Goal: Task Accomplishment & Management: Manage account settings

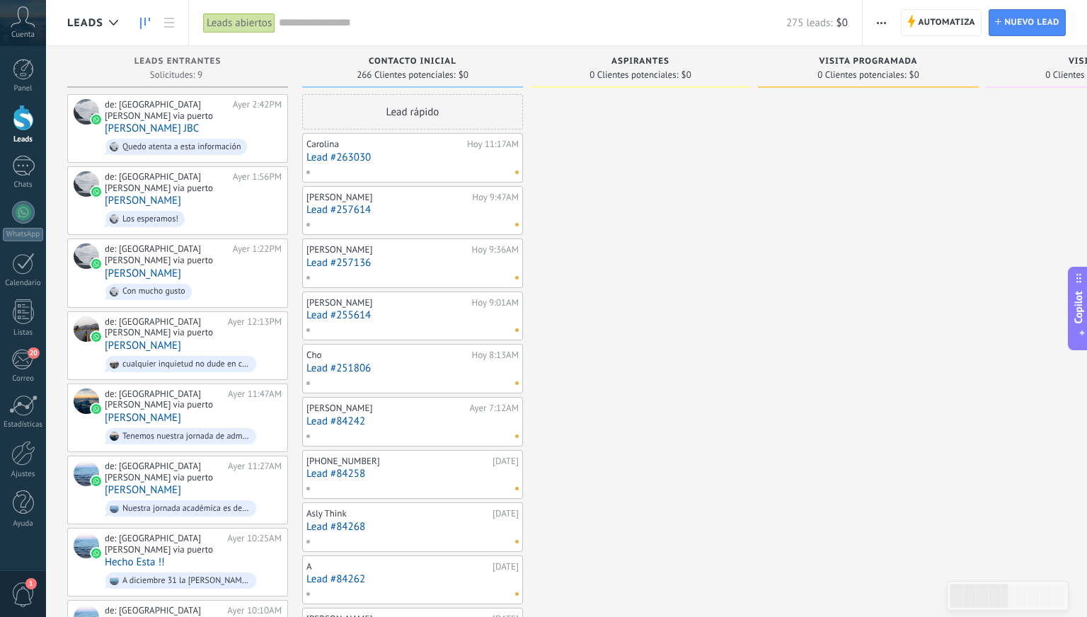
click at [7, 37] on div "Cuenta" at bounding box center [23, 23] width 46 height 46
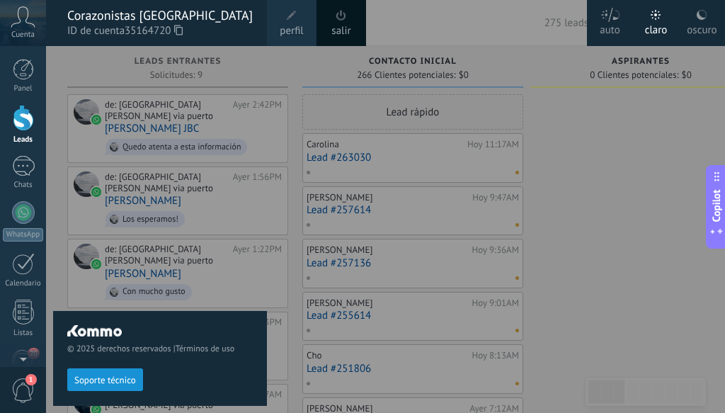
click at [503, 246] on div at bounding box center [408, 206] width 725 height 413
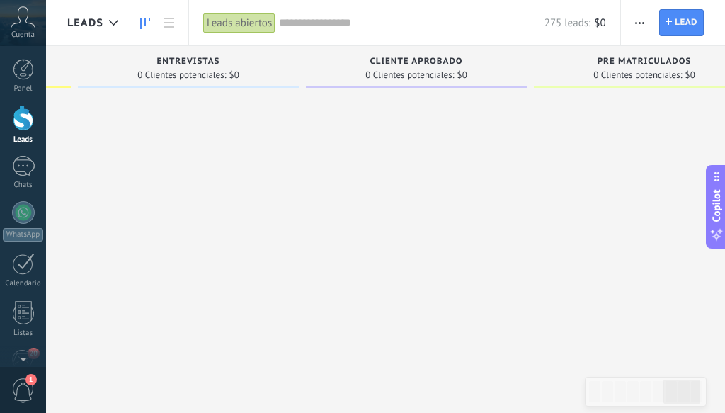
scroll to position [0, 1415]
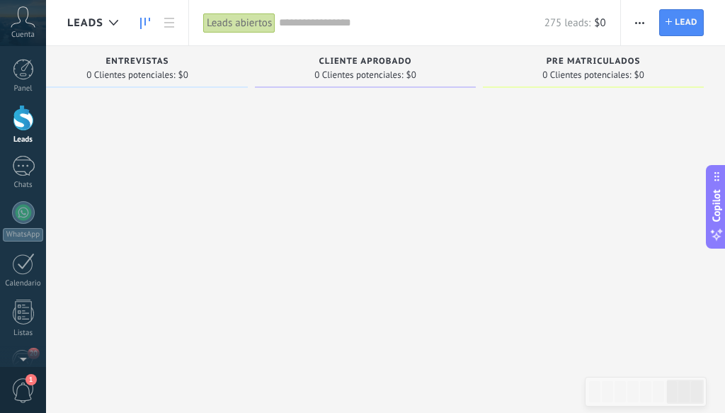
click at [299, 28] on input "text" at bounding box center [411, 23] width 265 height 15
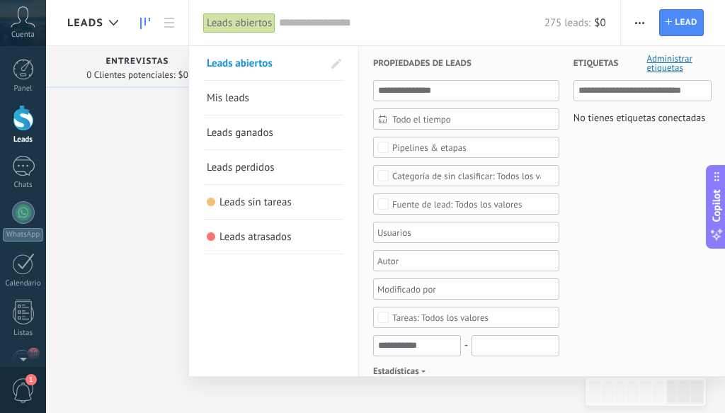
click at [411, 151] on div "Pipelines & etapas" at bounding box center [429, 147] width 74 height 11
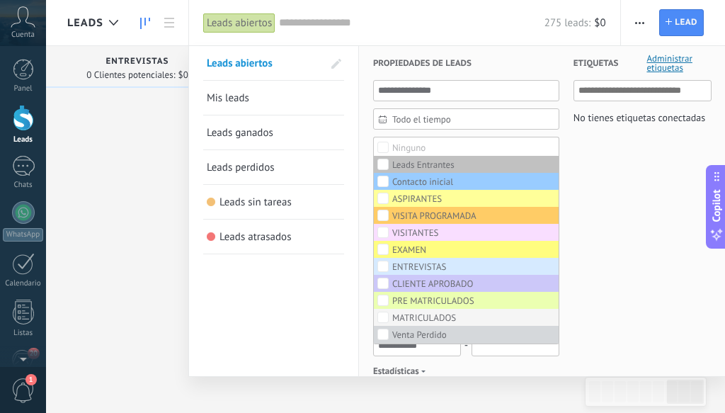
click at [409, 316] on div "MATRICULADOS" at bounding box center [424, 318] width 64 height 10
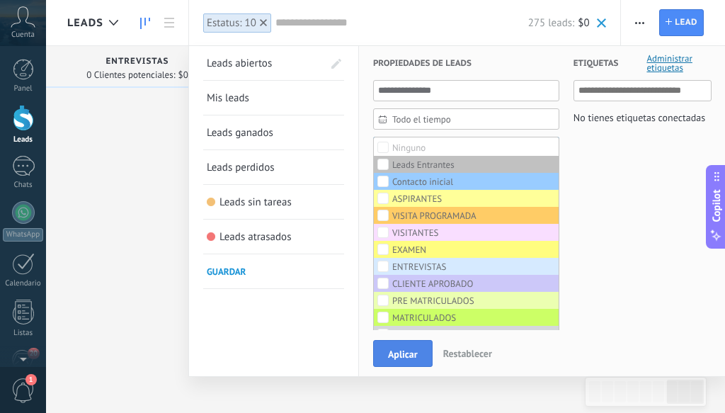
click at [423, 355] on button "Aplicar" at bounding box center [402, 353] width 59 height 27
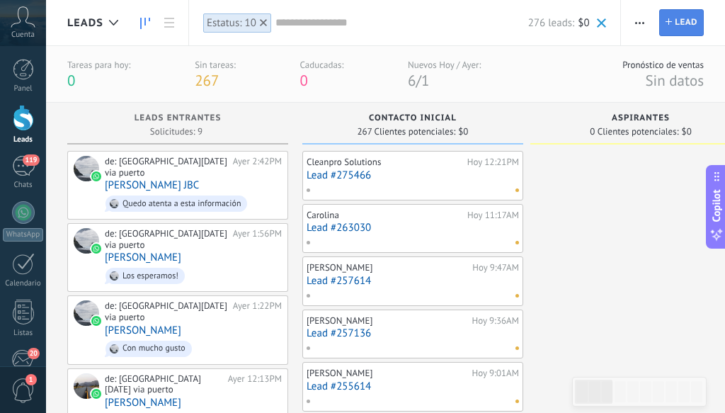
click at [677, 19] on span "Lead" at bounding box center [686, 22] width 23 height 25
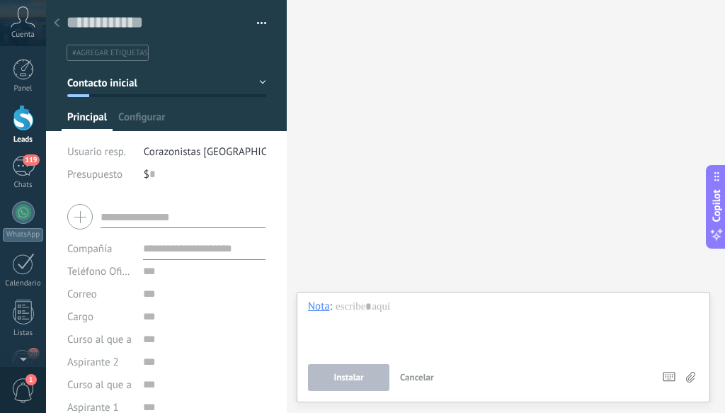
click at [130, 217] on input "text" at bounding box center [183, 216] width 165 height 23
type input "**********"
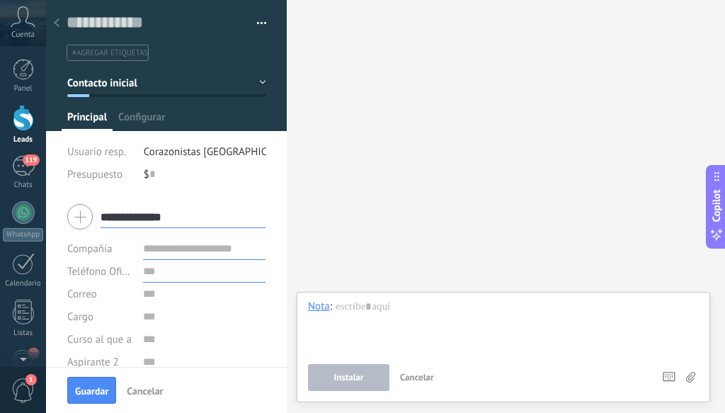
click at [154, 273] on input "text" at bounding box center [204, 271] width 122 height 23
type input "**********"
click at [93, 386] on span "Guardar" at bounding box center [91, 391] width 33 height 10
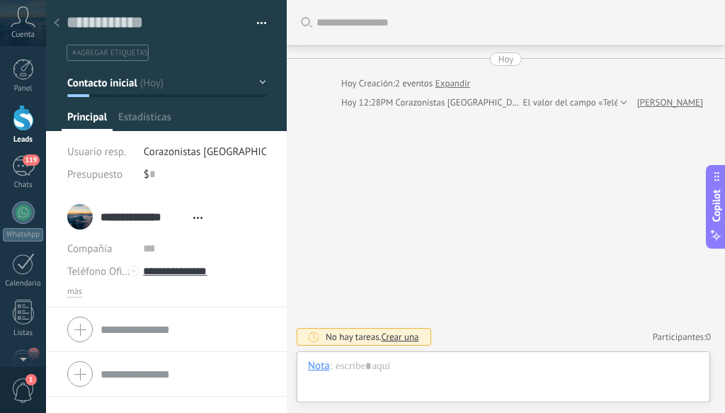
scroll to position [21, 0]
click at [79, 294] on span "más" at bounding box center [74, 291] width 15 height 11
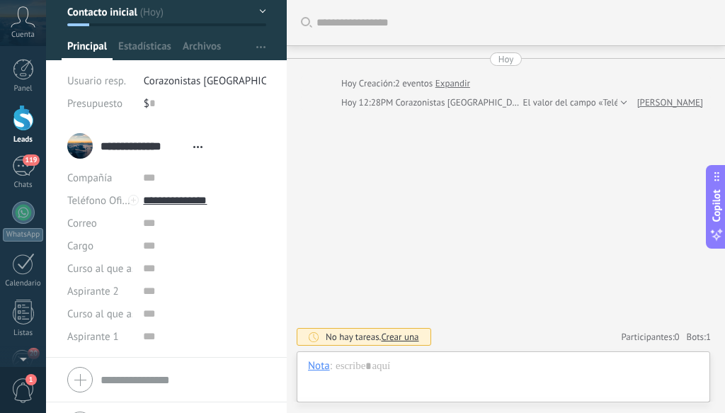
scroll to position [105, 0]
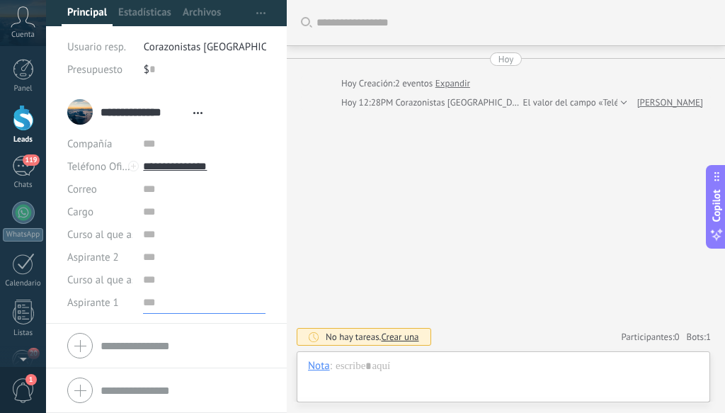
click at [153, 307] on input "text" at bounding box center [204, 302] width 122 height 23
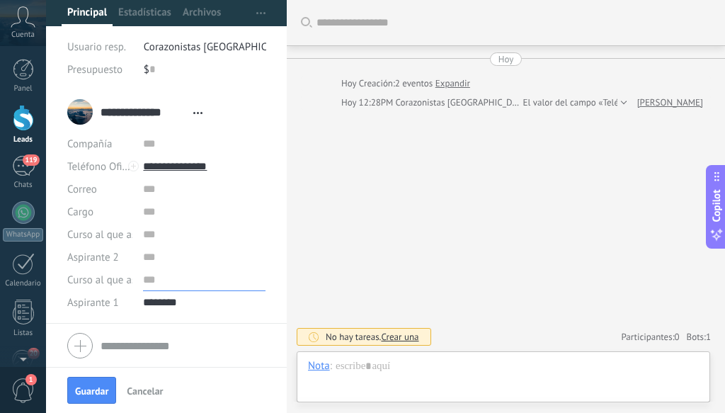
type input "*******"
click at [158, 282] on input "text" at bounding box center [204, 279] width 122 height 23
type input "*"
click at [148, 260] on input "text" at bounding box center [204, 257] width 122 height 23
type input "********"
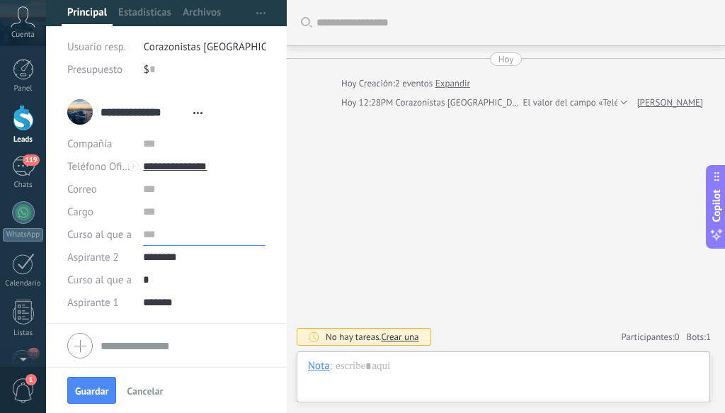
click at [149, 239] on input "text" at bounding box center [204, 234] width 122 height 23
type input "*"
click at [248, 270] on input "*" at bounding box center [204, 279] width 122 height 23
click at [100, 396] on span "Guardar" at bounding box center [91, 391] width 33 height 10
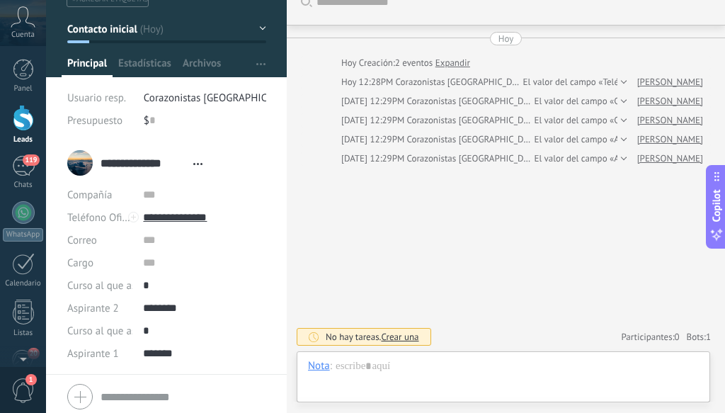
scroll to position [55, 0]
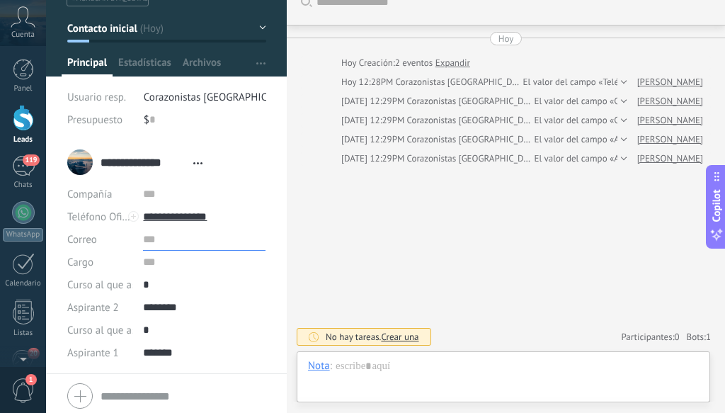
click at [143, 244] on input "text" at bounding box center [204, 239] width 122 height 23
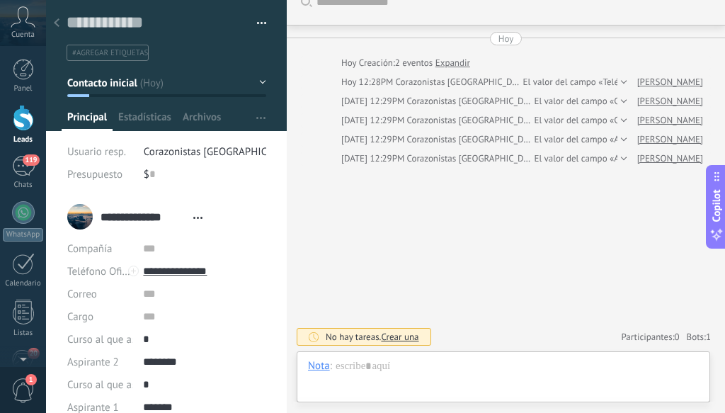
click at [59, 21] on div at bounding box center [57, 24] width 20 height 28
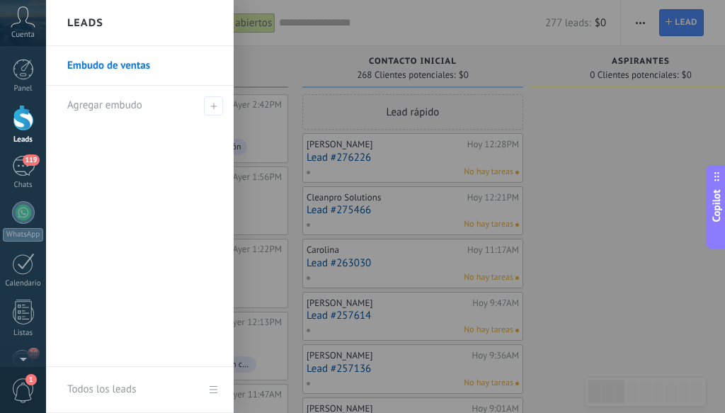
click at [607, 193] on div at bounding box center [408, 206] width 725 height 413
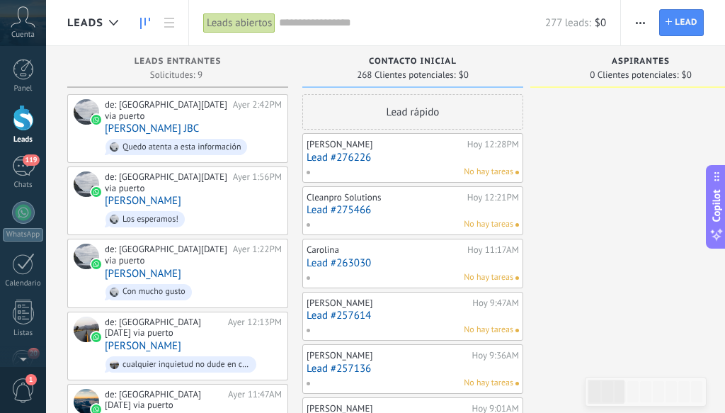
click at [395, 109] on div "Lead rápido" at bounding box center [412, 111] width 221 height 35
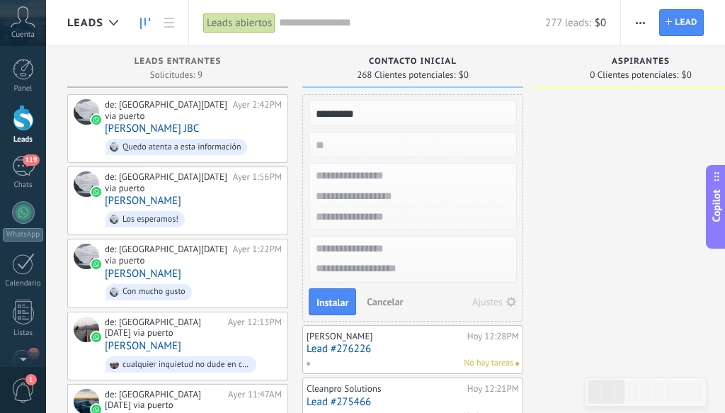
type input "*********"
click at [394, 166] on input "text" at bounding box center [411, 176] width 207 height 21
type input "*******"
click at [404, 191] on input "text" at bounding box center [411, 196] width 207 height 21
type input "*********"
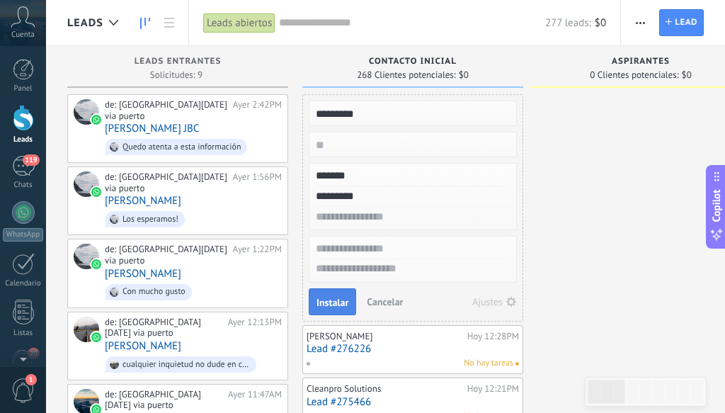
click at [336, 307] on span "Instalar" at bounding box center [332, 302] width 32 height 10
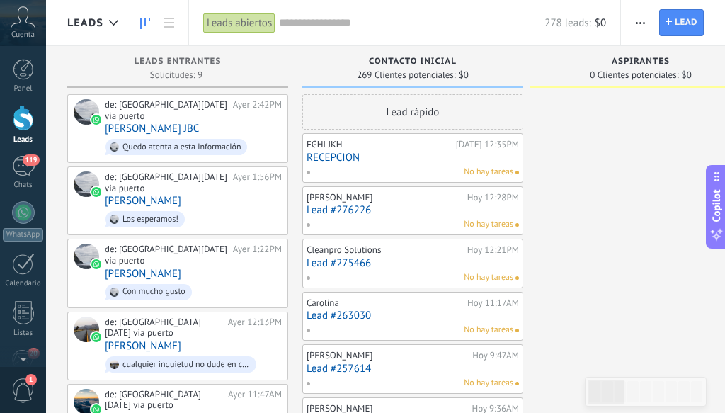
click at [336, 156] on link "RECEPCION" at bounding box center [413, 157] width 212 height 12
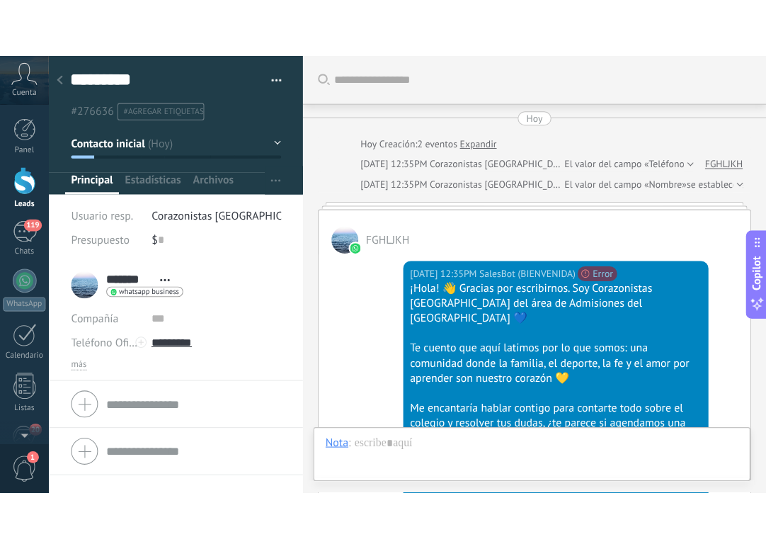
scroll to position [336, 0]
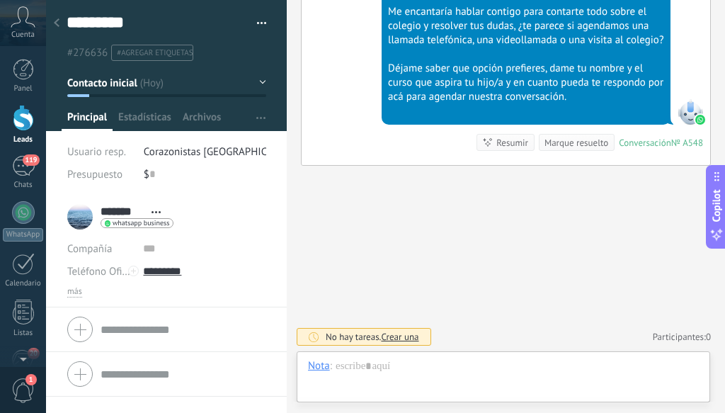
click at [252, 19] on button "button" at bounding box center [256, 23] width 21 height 21
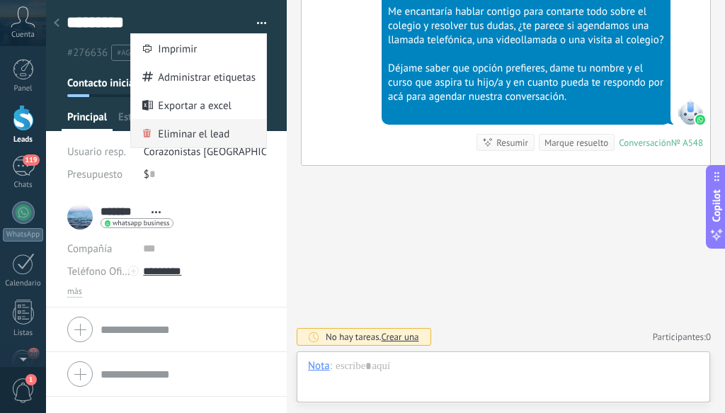
click at [158, 127] on span "Eliminar el lead" at bounding box center [193, 133] width 71 height 28
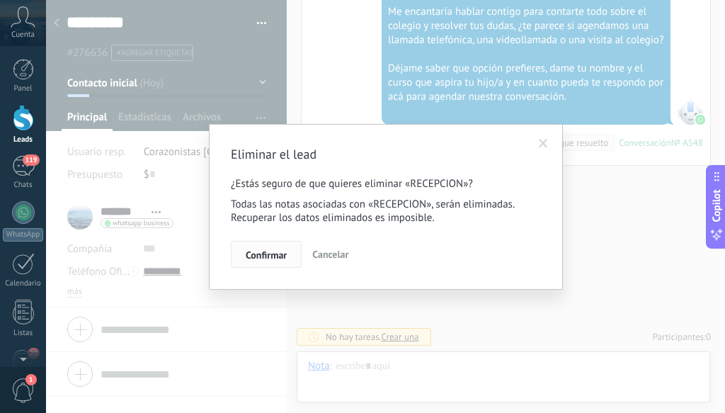
click at [277, 250] on span "Confirmar" at bounding box center [266, 255] width 41 height 10
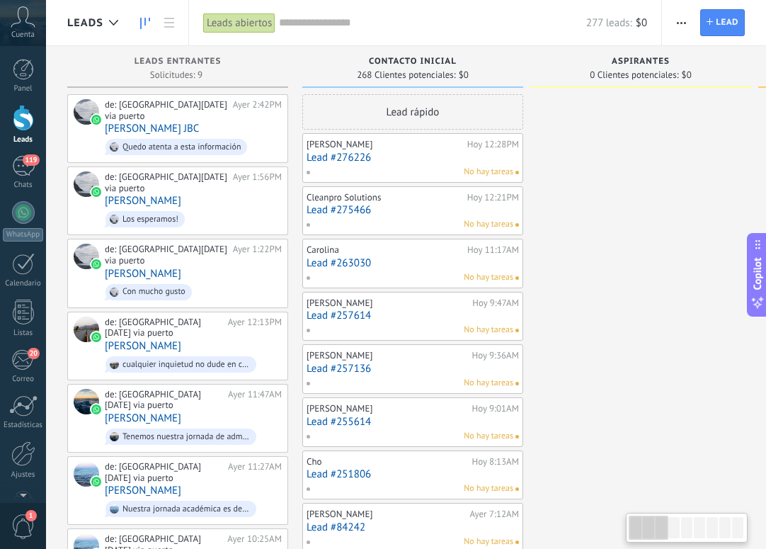
type textarea "*********"
